Goal: Transaction & Acquisition: Purchase product/service

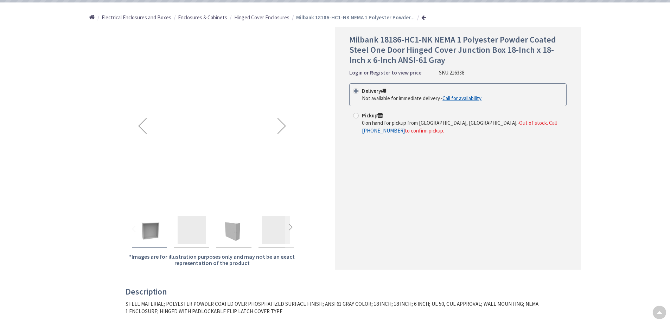
type input "W Sundance Dr, Wasilla, AK 99623, [GEOGRAPHIC_DATA]"
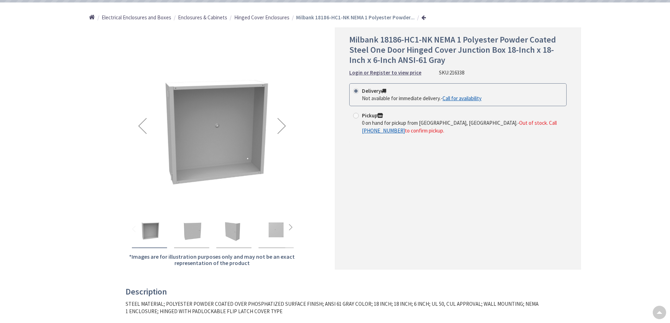
click at [237, 239] on img "Milbank 18186-HC1-NK NEMA 1 Polyester Powder Coated Steel One Door Hinged Cover…" at bounding box center [234, 230] width 28 height 28
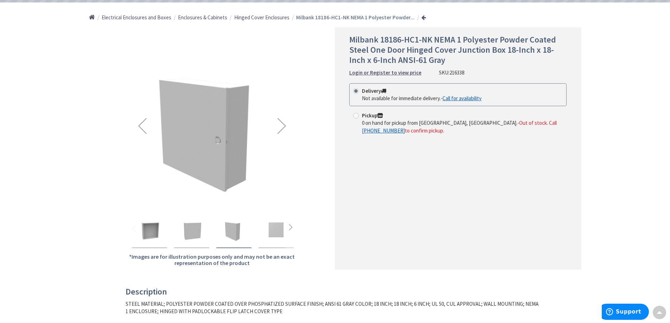
click at [268, 233] on img "Milbank 18186-HC1-NK NEMA 1 Polyester Powder Coated Steel One Door Hinged Cover…" at bounding box center [276, 230] width 28 height 28
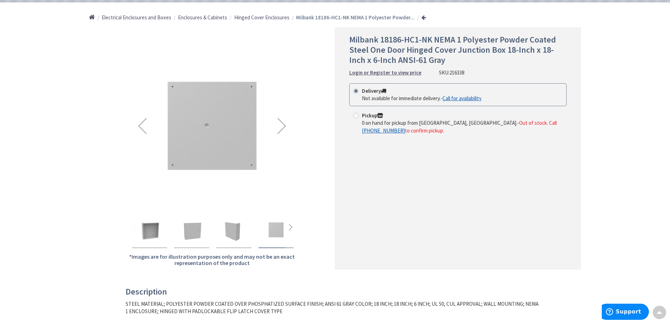
click at [233, 231] on img "Milbank 18186-HC1-NK NEMA 1 Polyester Powder Coated Steel One Door Hinged Cover…" at bounding box center [234, 230] width 28 height 28
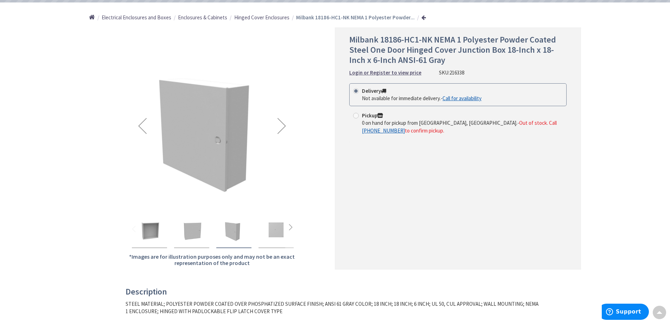
click at [202, 228] on img "Milbank 18186-HC1-NK NEMA 1 Polyester Powder Coated Steel One Door Hinged Cover…" at bounding box center [192, 230] width 28 height 28
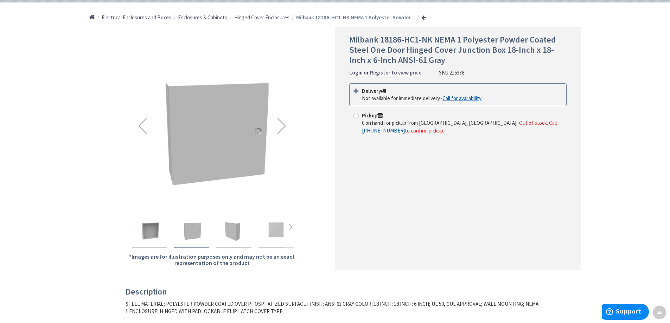
click at [142, 231] on img "Milbank 18186-HC1-NK NEMA 1 Polyester Powder Coated Steel One Door Hinged Cover…" at bounding box center [149, 230] width 28 height 28
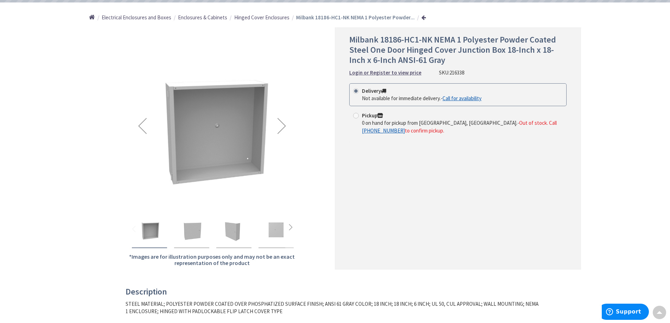
click at [194, 216] on img "Milbank 18186-HC1-NK NEMA 1 Polyester Powder Coated Steel One Door Hinged Cover…" at bounding box center [192, 230] width 28 height 28
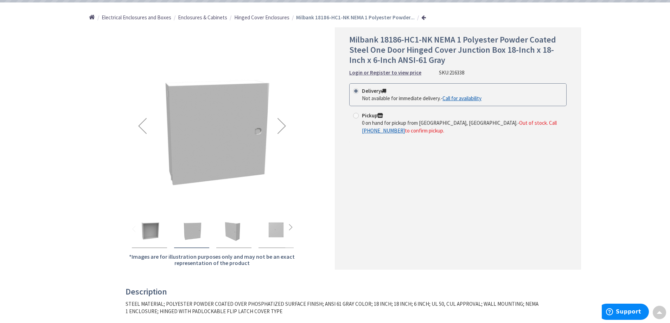
click at [224, 212] on div "Milbank 18186-HC1-NK NEMA 1 Polyester Powder Coated Steel One Door Hinged Cover…" at bounding box center [233, 230] width 35 height 36
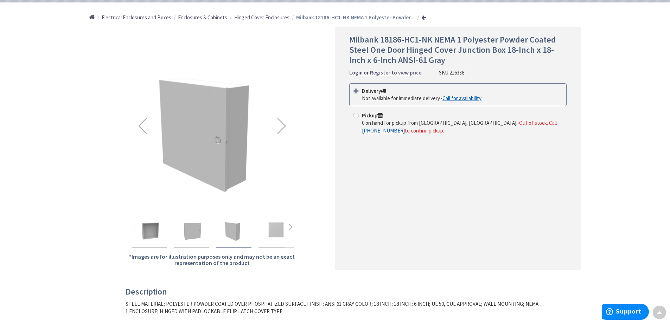
click at [265, 227] on img "Milbank 18186-HC1-NK NEMA 1 Polyester Powder Coated Steel One Door Hinged Cover…" at bounding box center [276, 230] width 28 height 28
